Goal: Check status: Check status

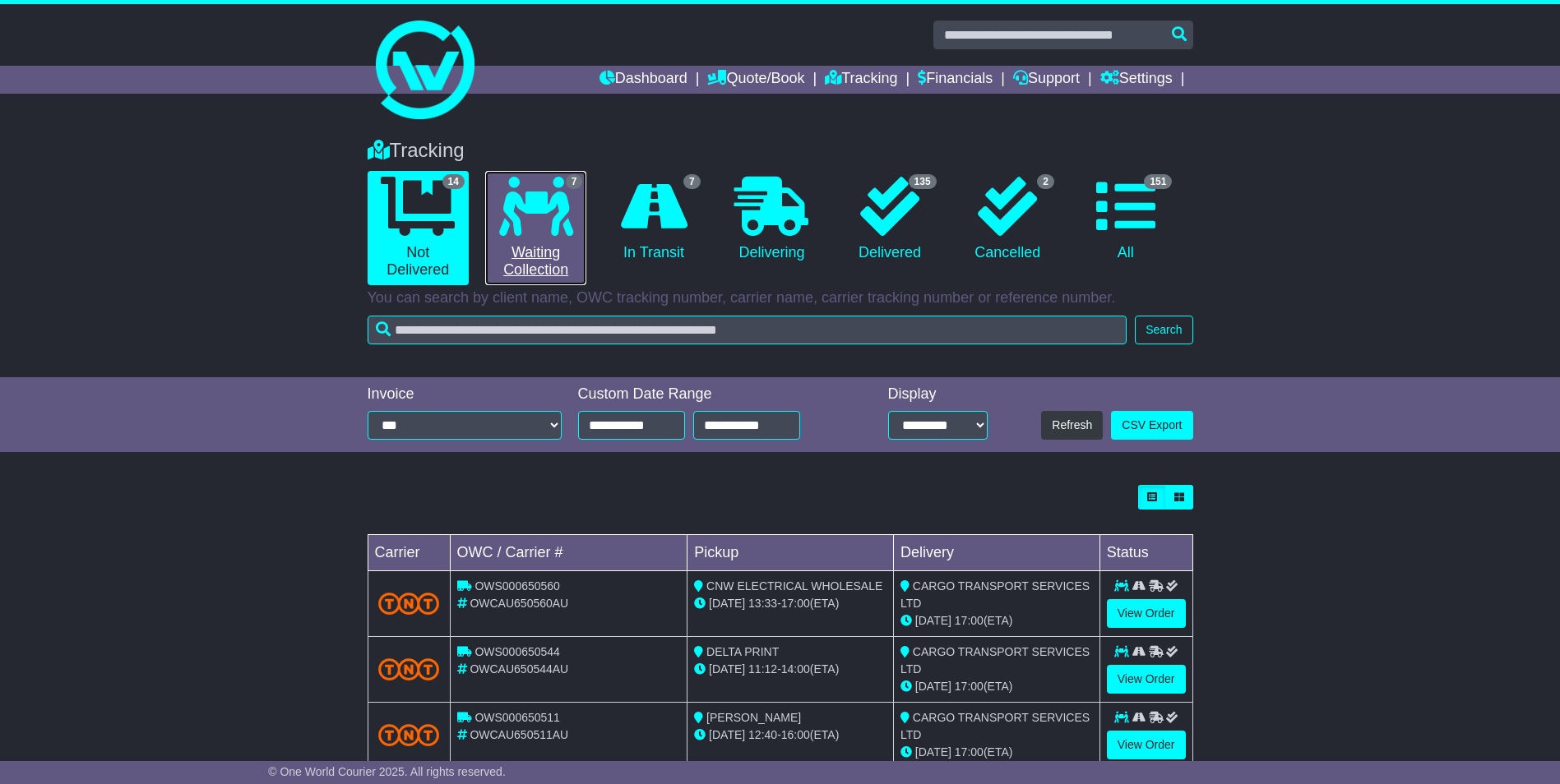
click at [525, 202] on icon at bounding box center [536, 206] width 74 height 59
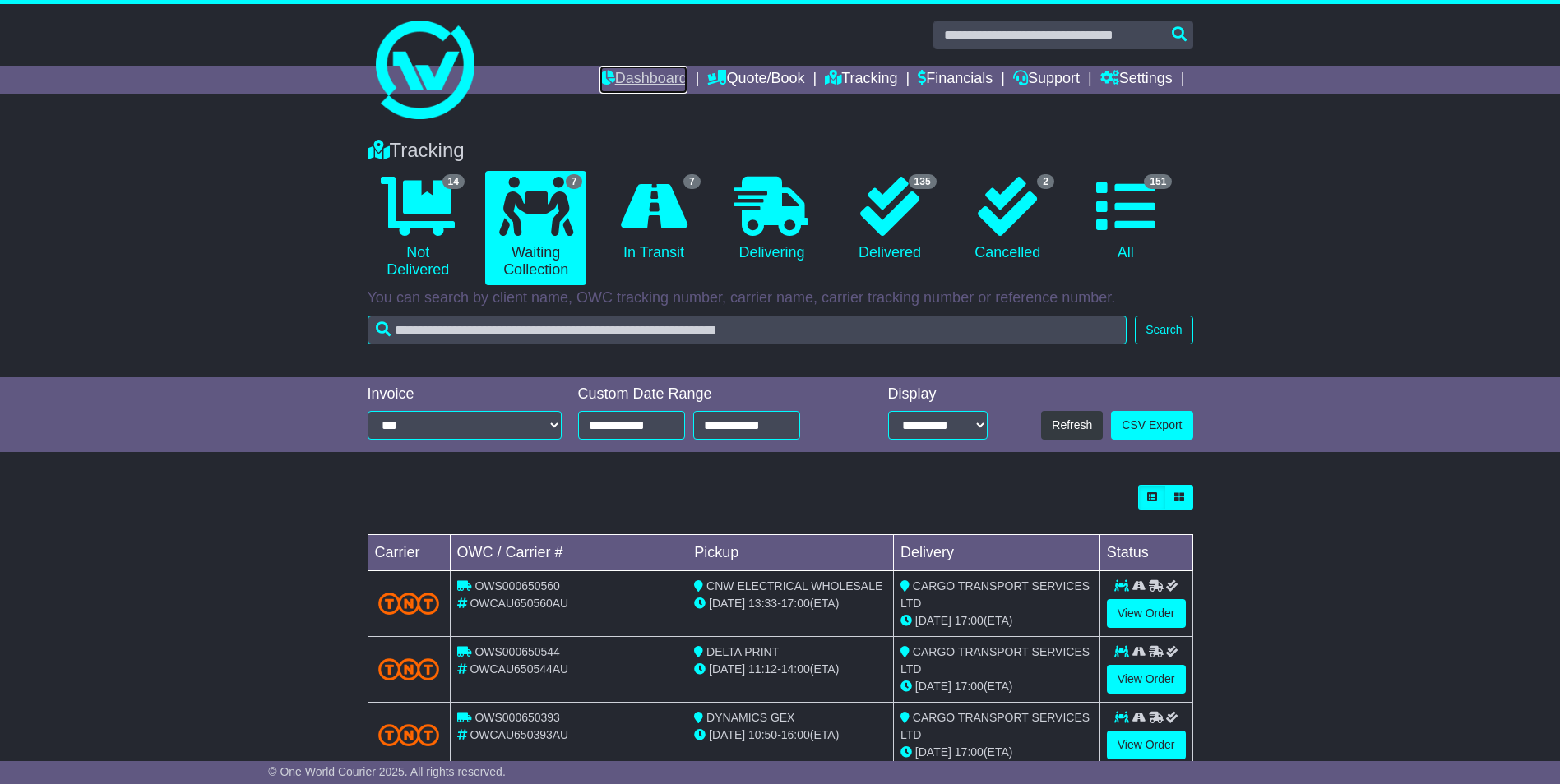
click at [657, 70] on link "Dashboard" at bounding box center [643, 80] width 88 height 28
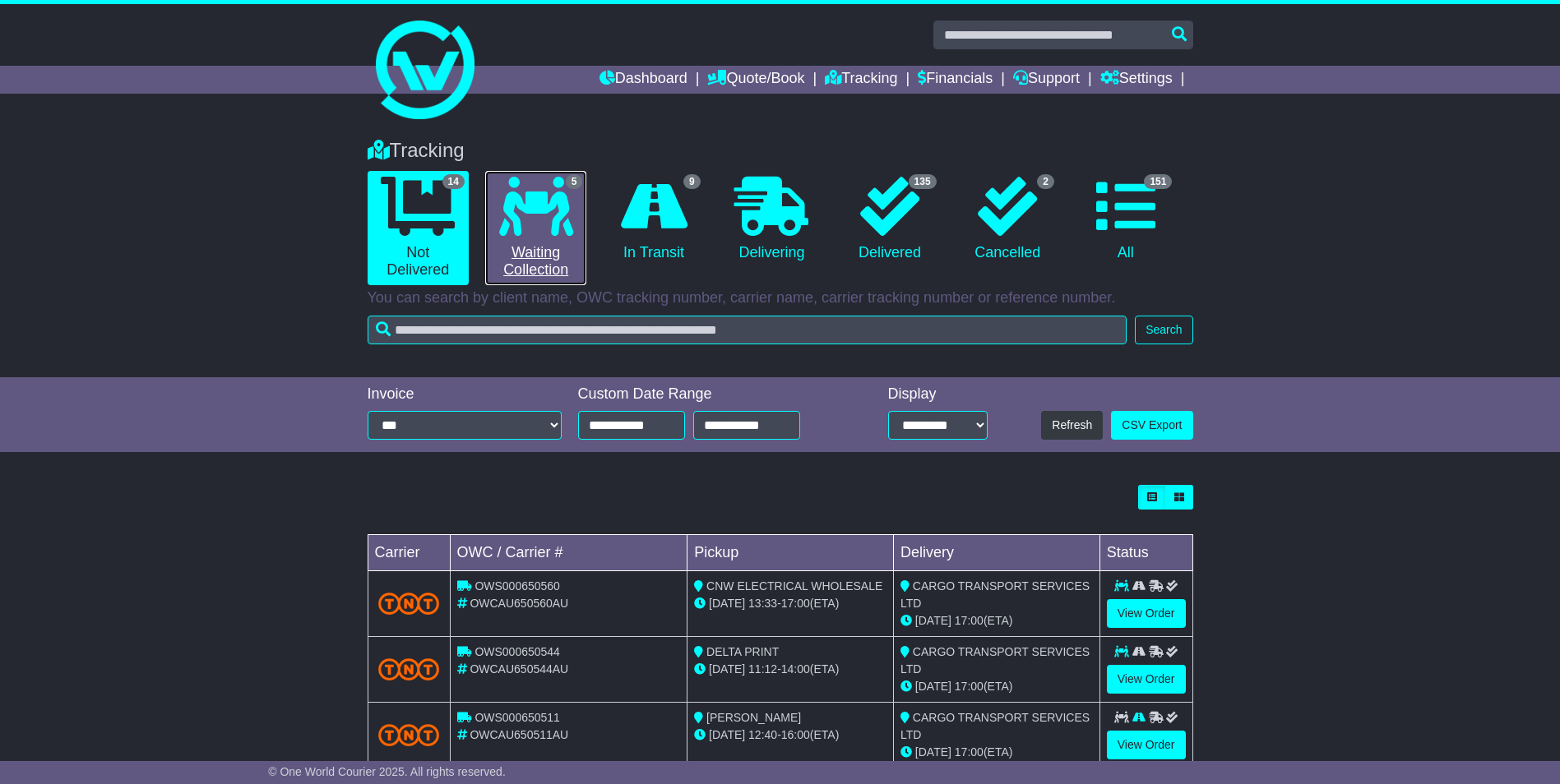
click at [549, 257] on link "5 Waiting Collection" at bounding box center [535, 227] width 101 height 114
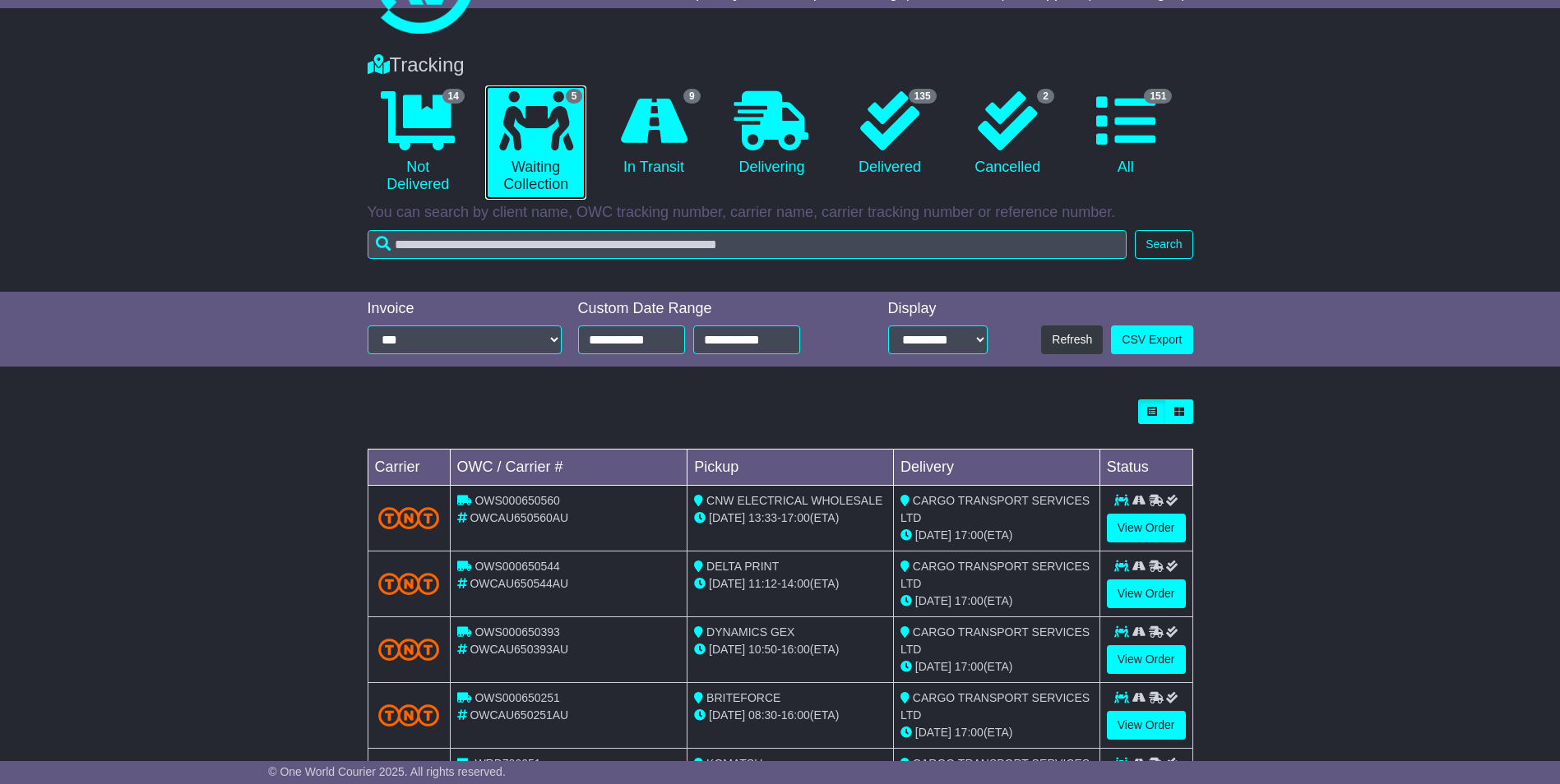
scroll to position [174, 0]
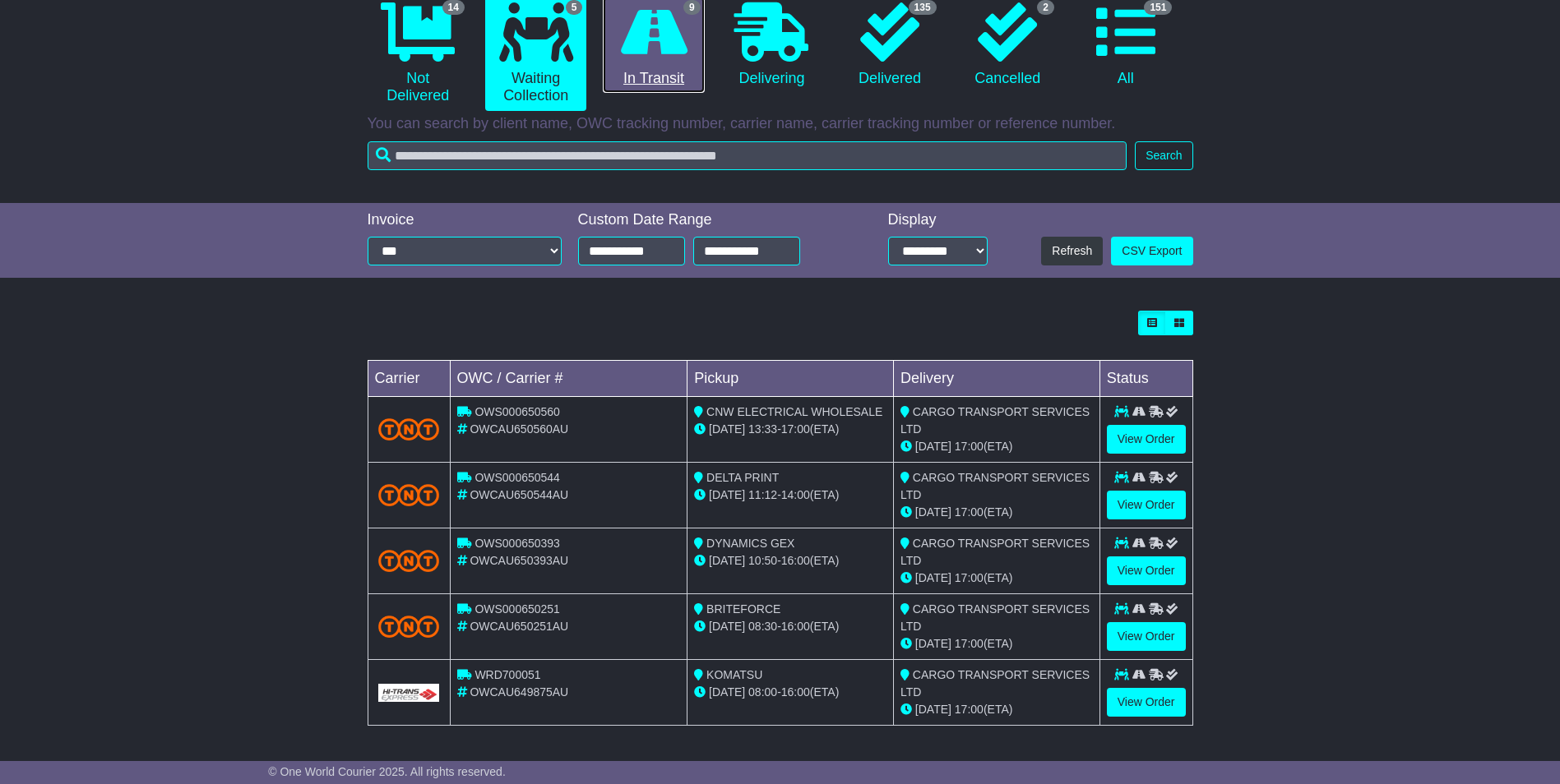
click at [664, 61] on link "9 In Transit" at bounding box center [653, 45] width 101 height 97
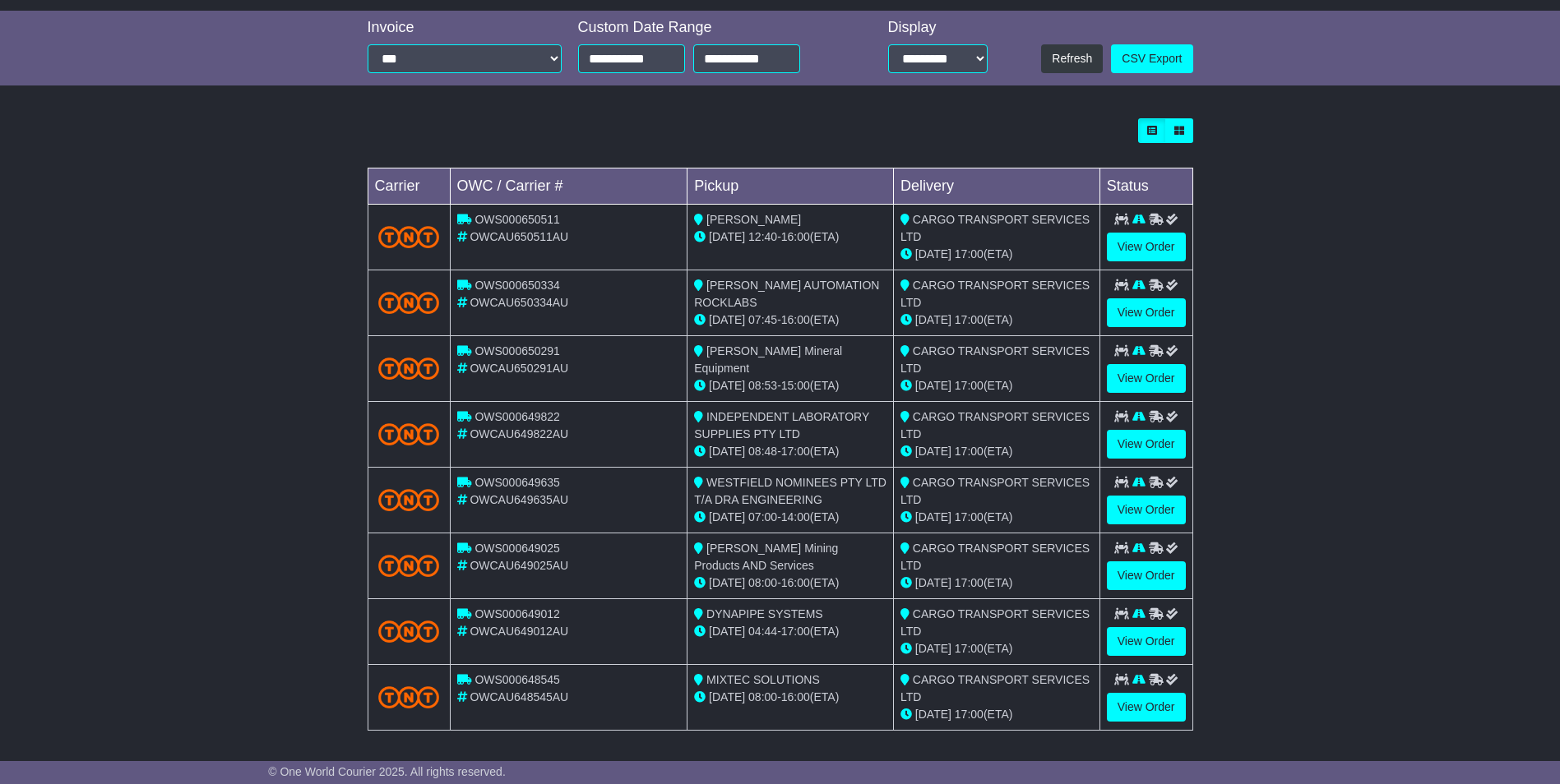
scroll to position [445, 0]
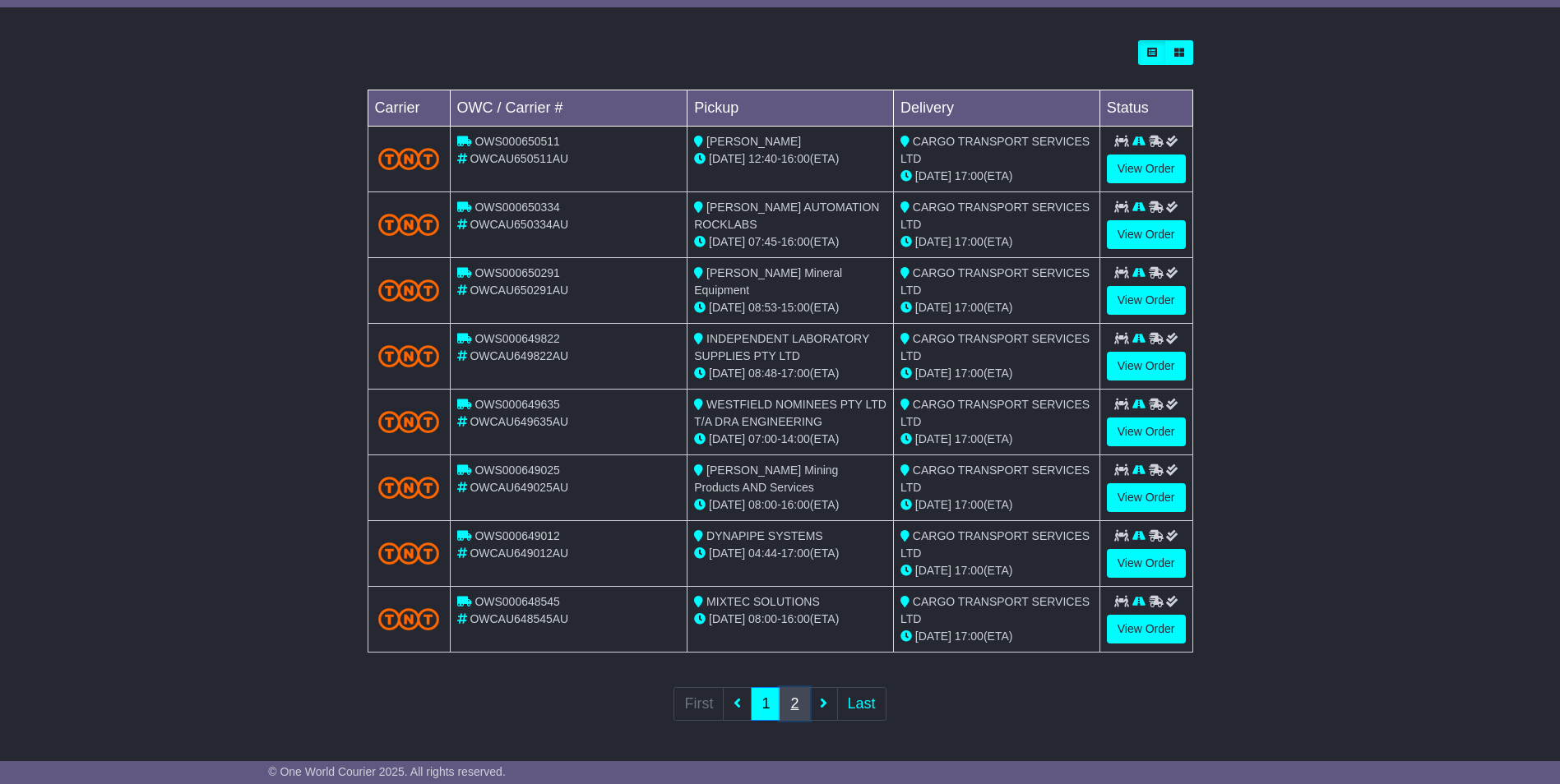
click at [802, 710] on link "2" at bounding box center [794, 703] width 30 height 34
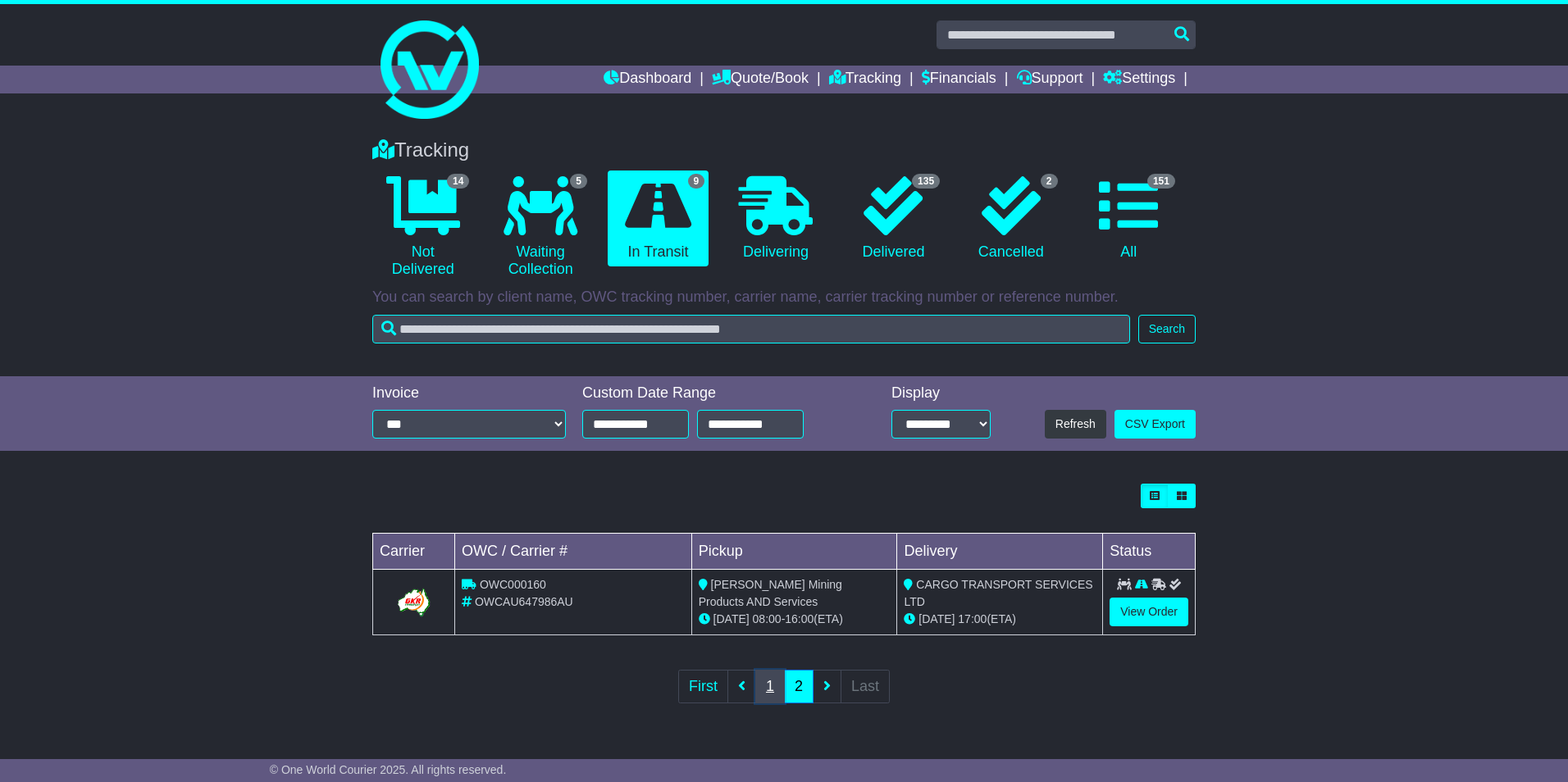
click at [772, 684] on link "1" at bounding box center [770, 686] width 30 height 33
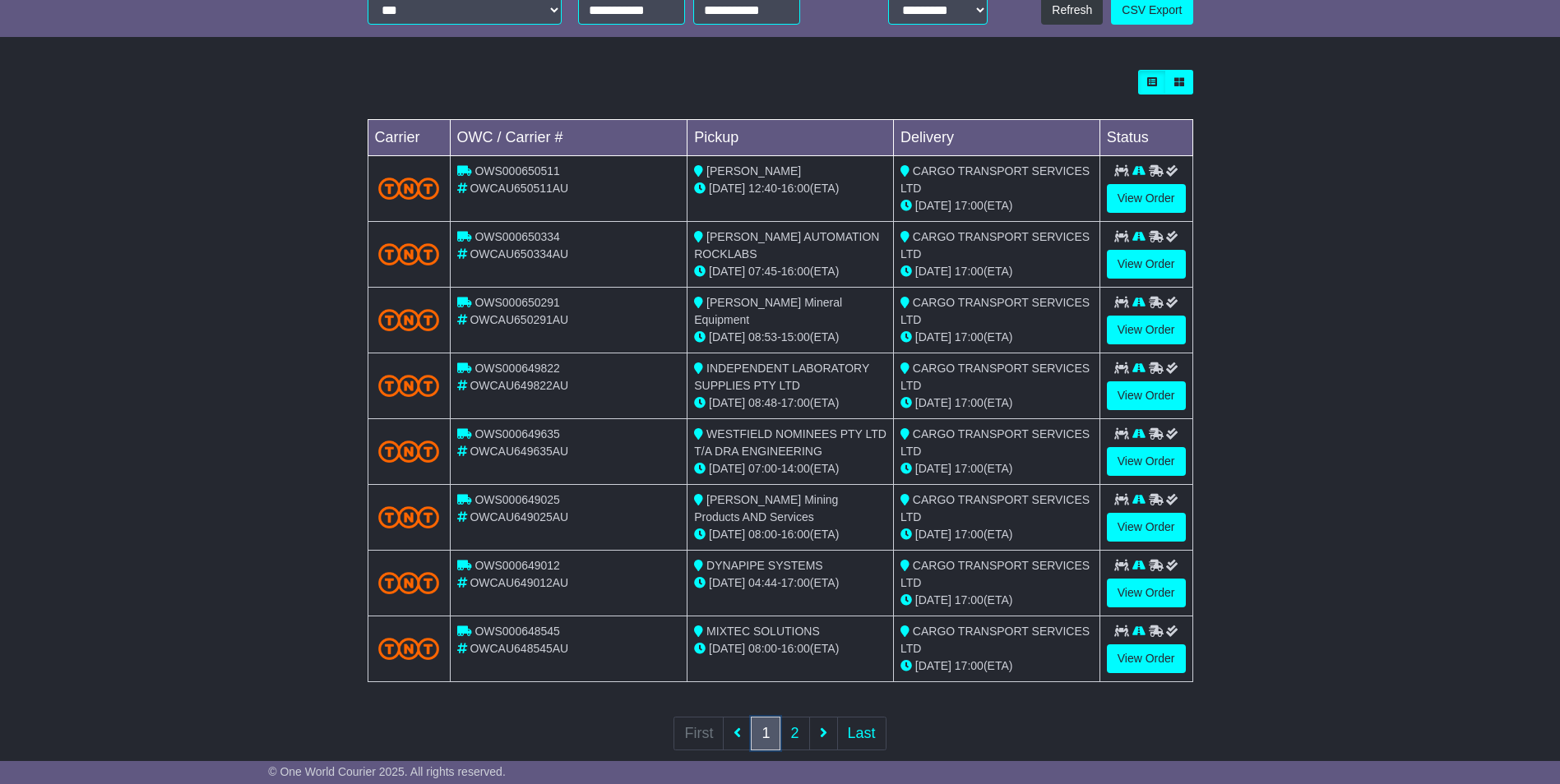
scroll to position [445, 0]
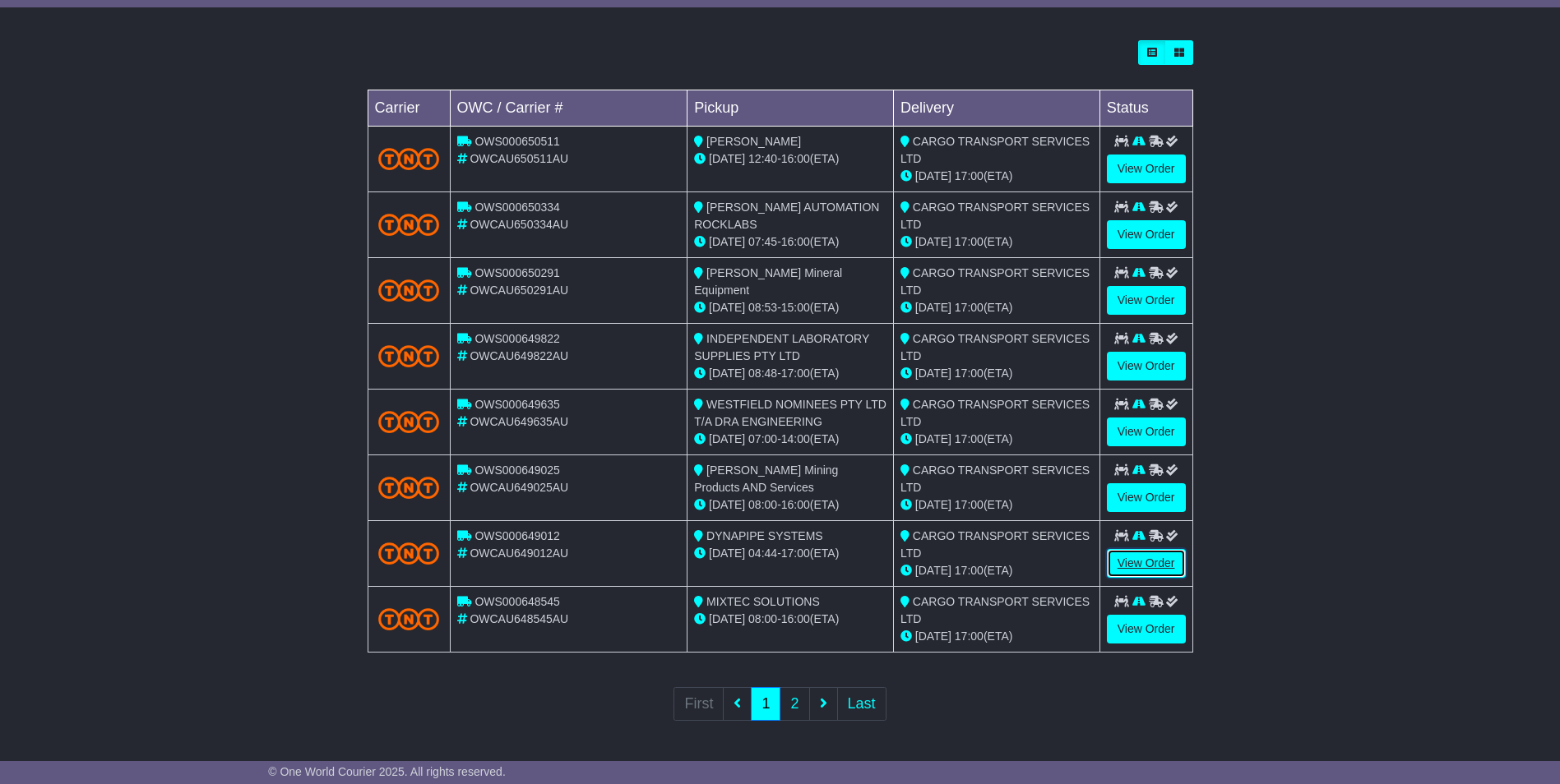
click at [1148, 557] on link "View Order" at bounding box center [1146, 564] width 79 height 29
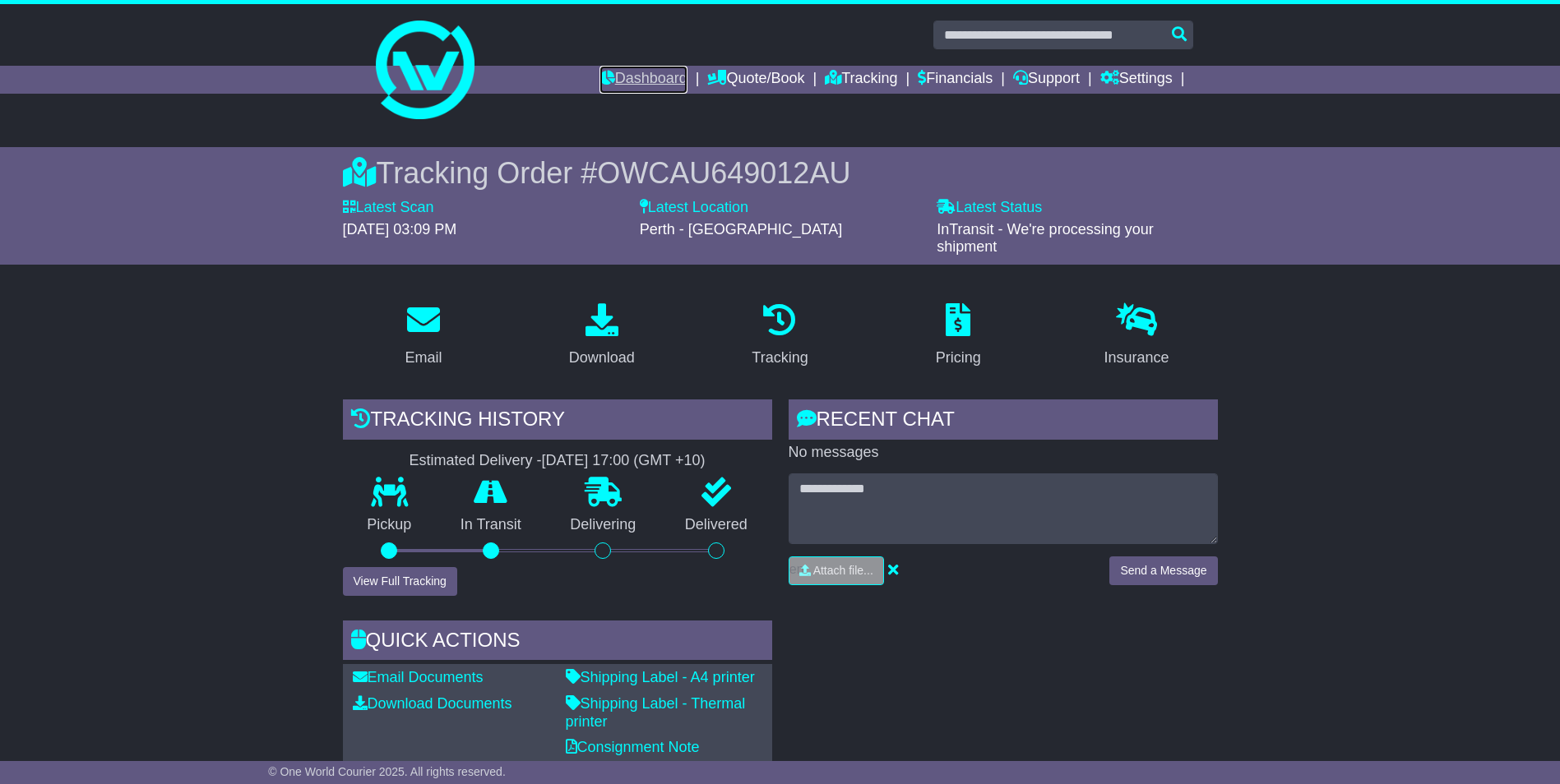
click at [650, 75] on link "Dashboard" at bounding box center [643, 80] width 88 height 28
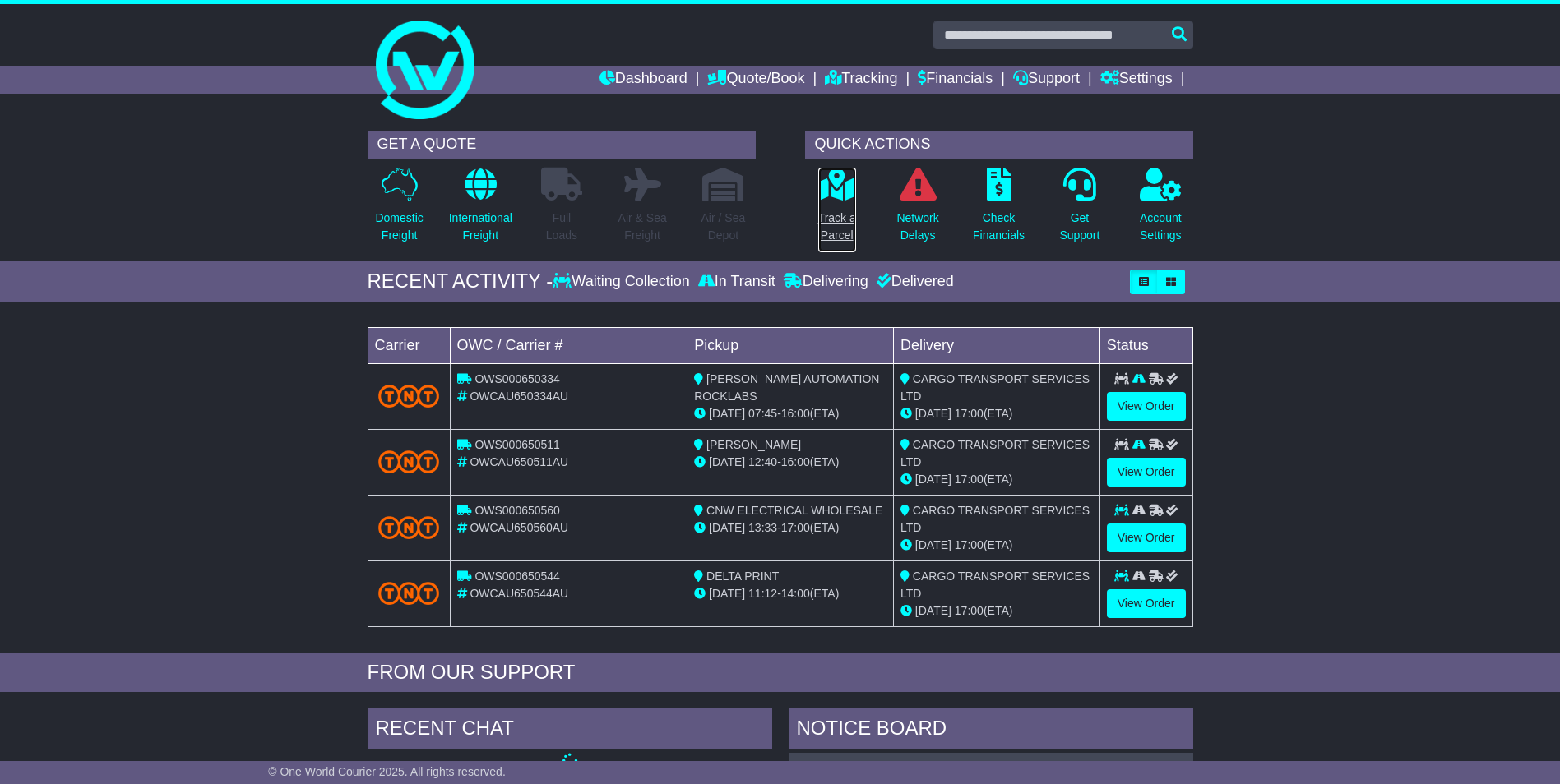
click at [849, 214] on p "Track a Parcel" at bounding box center [836, 227] width 37 height 35
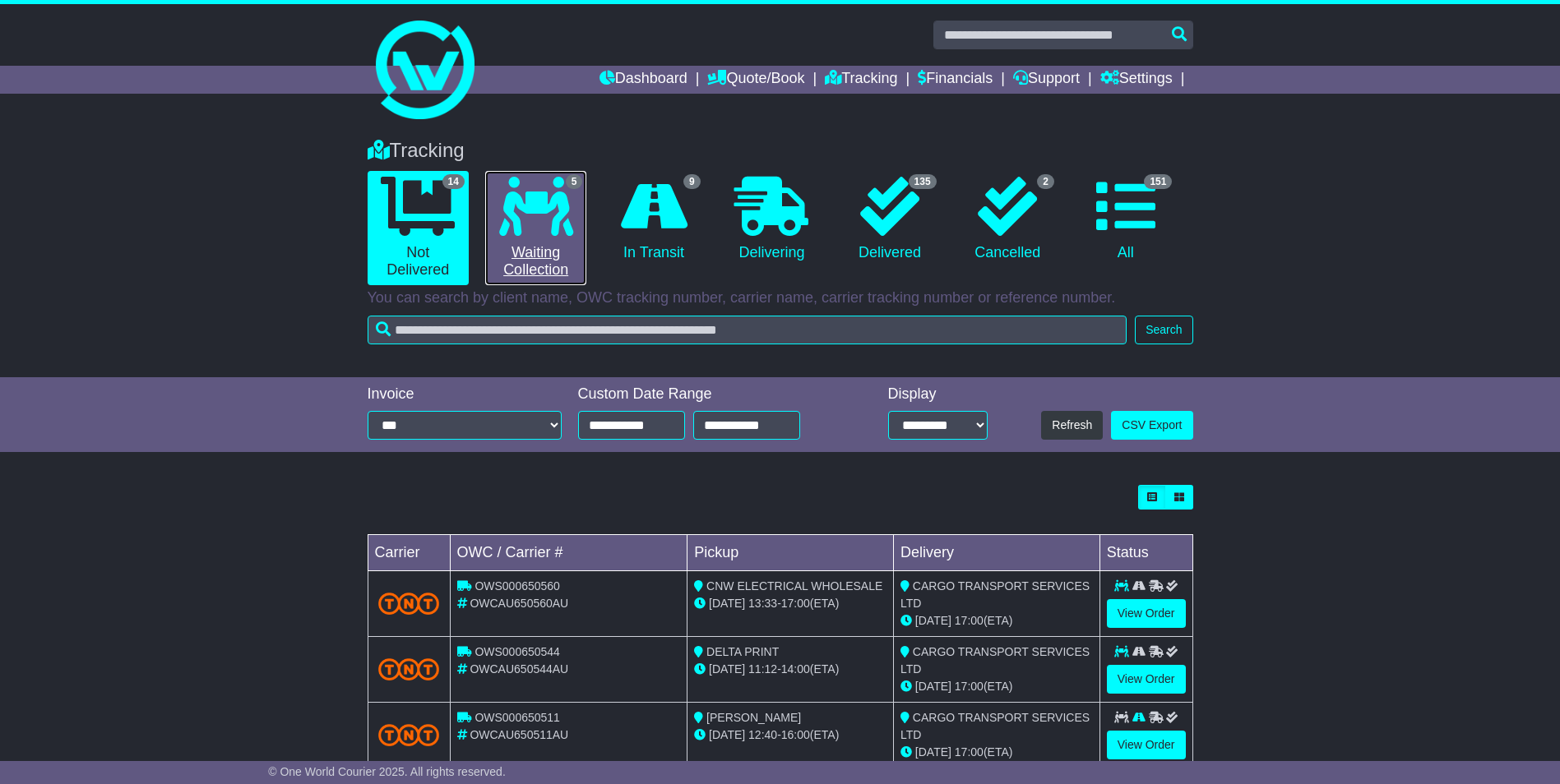
click at [505, 239] on link "5 Waiting Collection" at bounding box center [535, 227] width 101 height 114
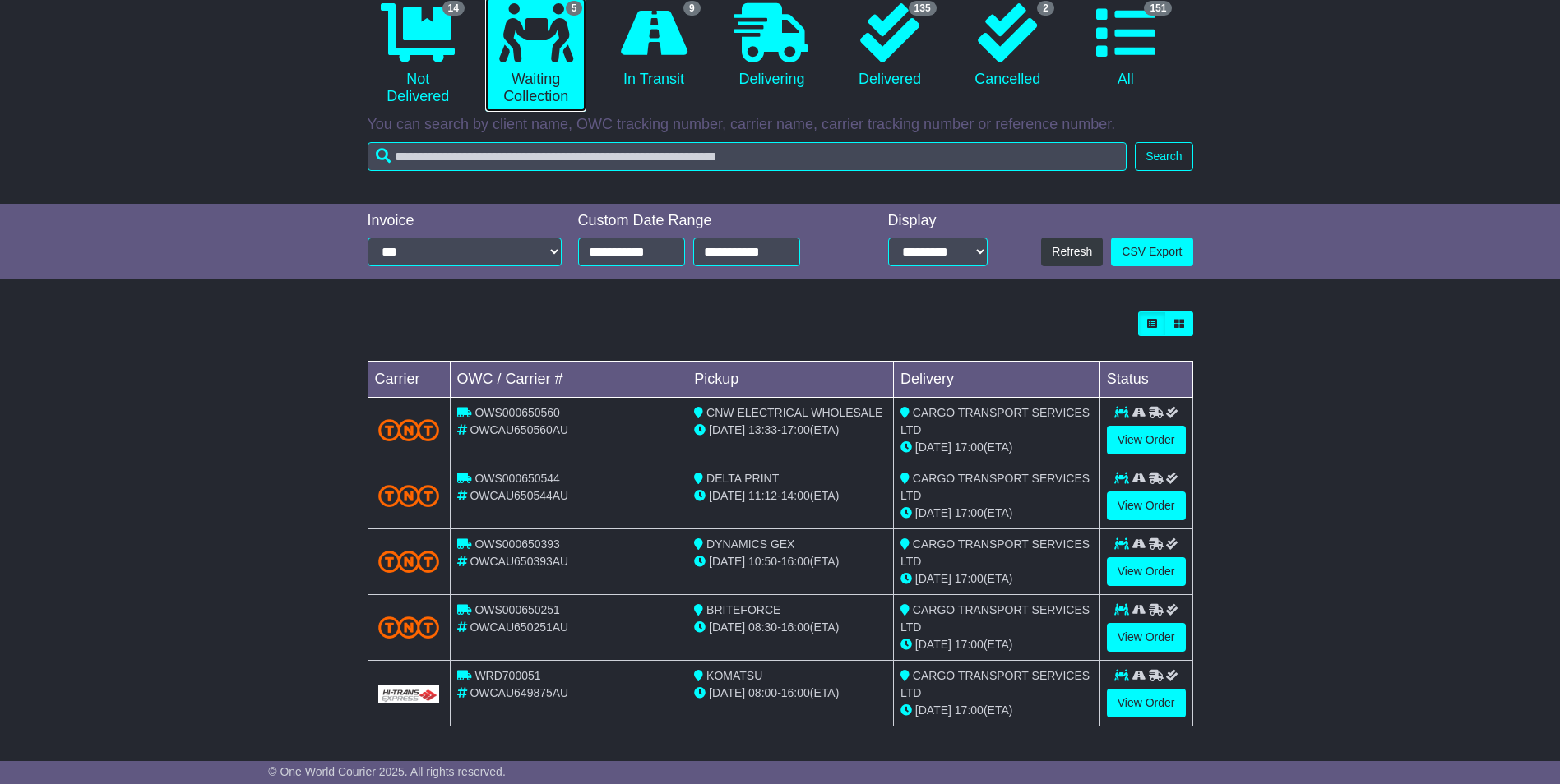
scroll to position [174, 0]
